Goal: Task Accomplishment & Management: Complete application form

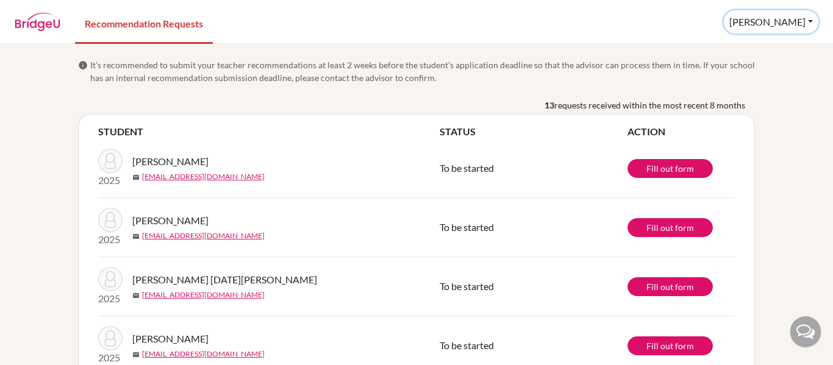
click at [810, 24] on button "[PERSON_NAME]" at bounding box center [771, 21] width 94 height 23
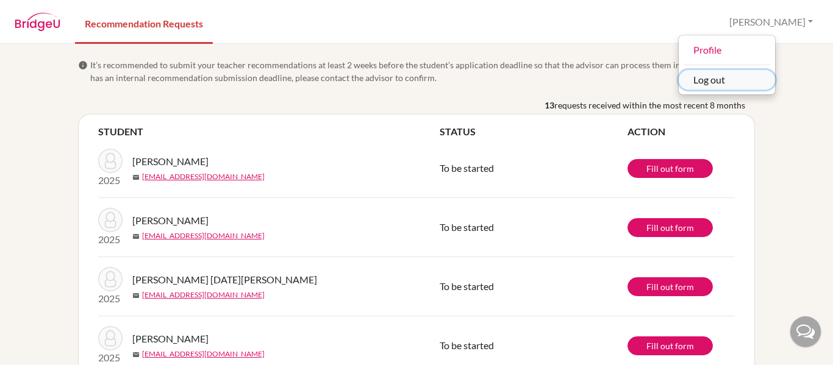
click at [769, 80] on button "Log out" at bounding box center [726, 80] width 96 height 20
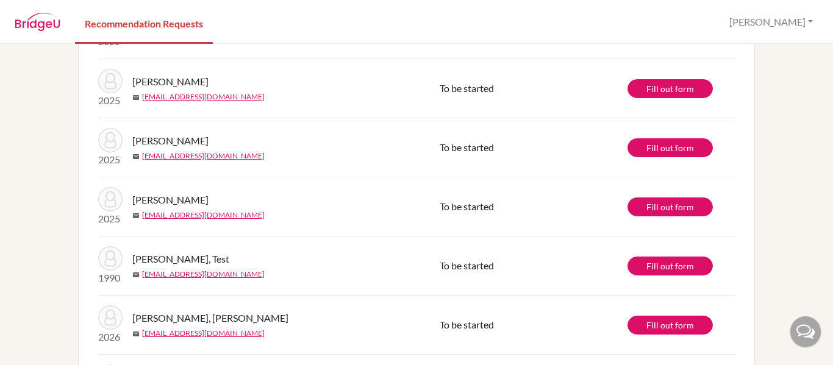
scroll to position [360, 0]
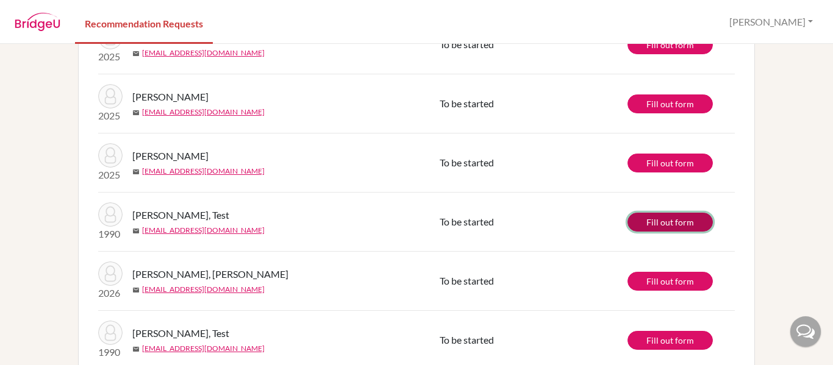
click at [682, 216] on link "Fill out form" at bounding box center [669, 222] width 85 height 19
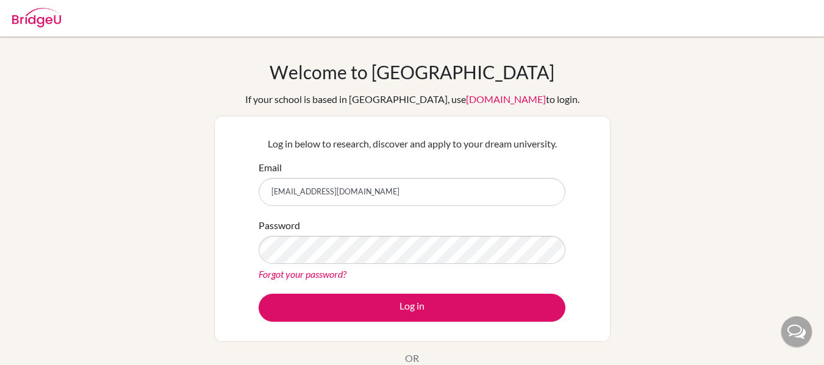
click at [447, 197] on input "refernandez@happydaysfreedom.com" at bounding box center [411, 192] width 307 height 28
type input "collegecounselor@happydaysfreedom.com"
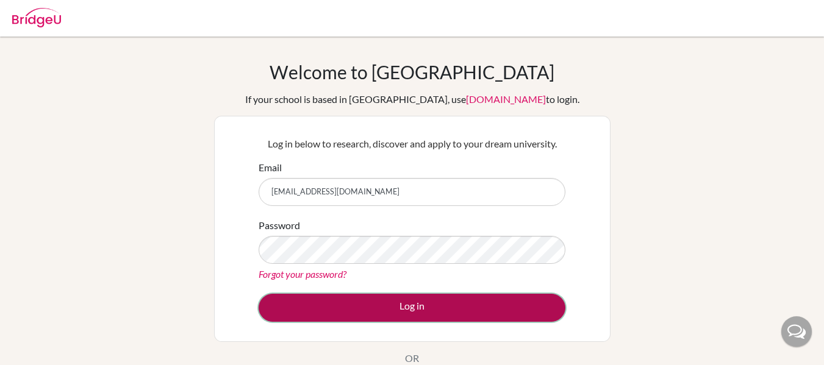
click at [423, 310] on button "Log in" at bounding box center [411, 308] width 307 height 28
